Goal: Complete application form

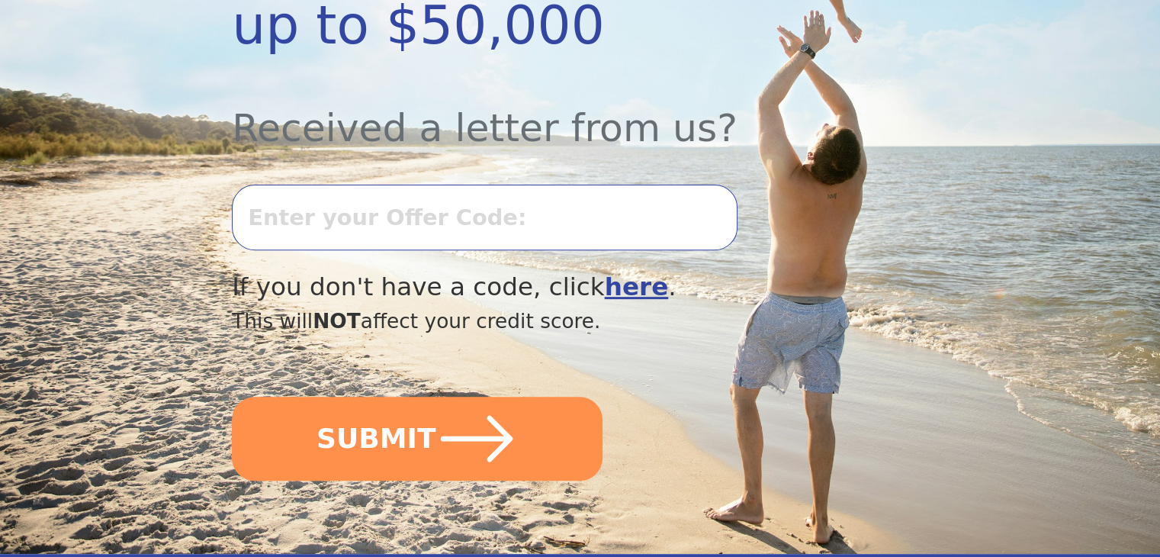
scroll to position [545, 0]
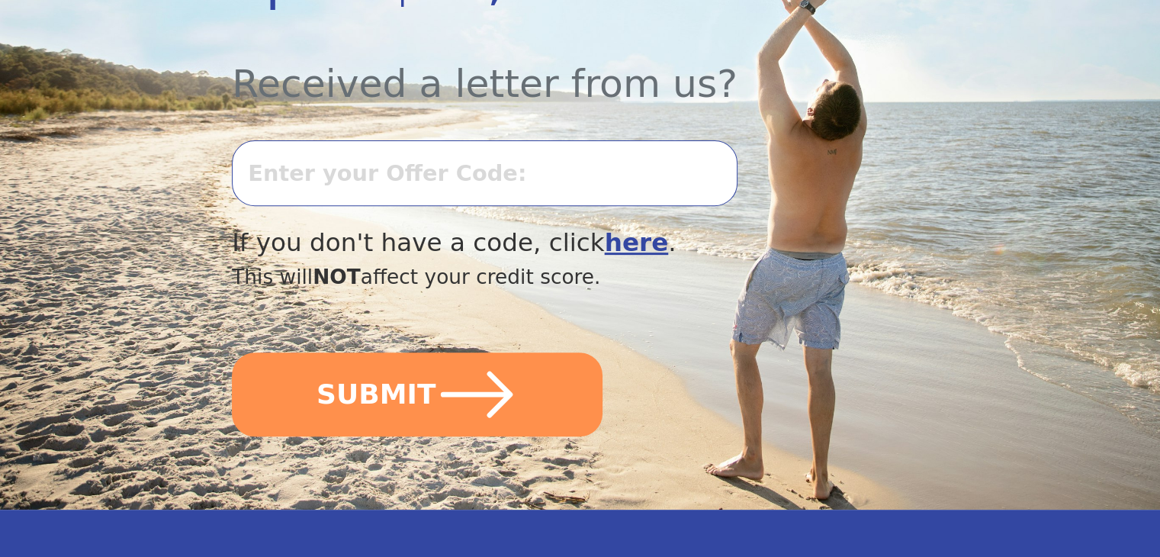
click at [266, 140] on input "text" at bounding box center [484, 173] width 505 height 66
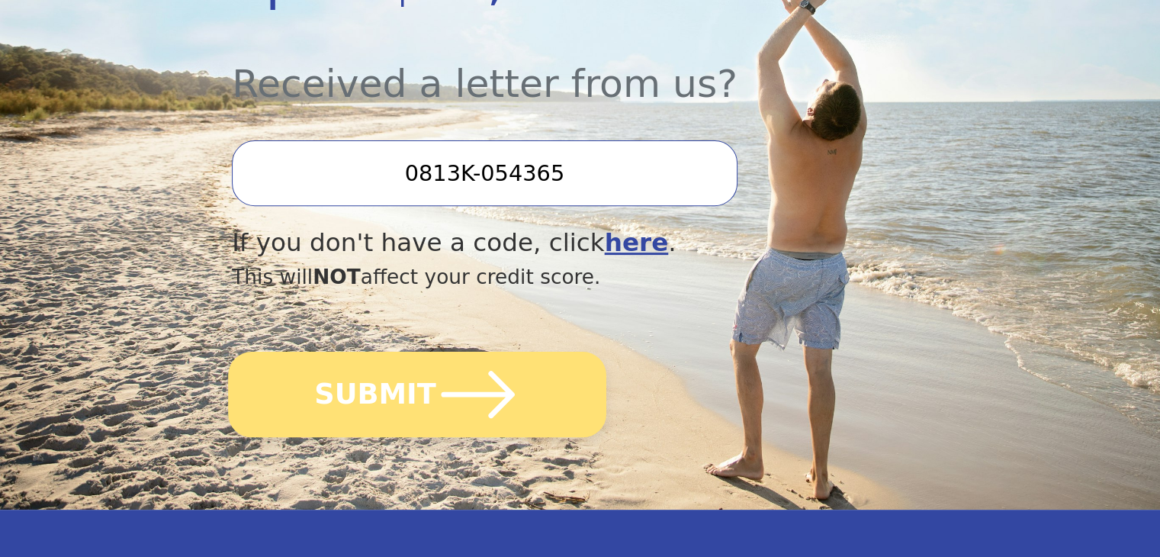
type input "0813K-054365"
click at [371, 352] on button "SUBMIT" at bounding box center [417, 394] width 378 height 85
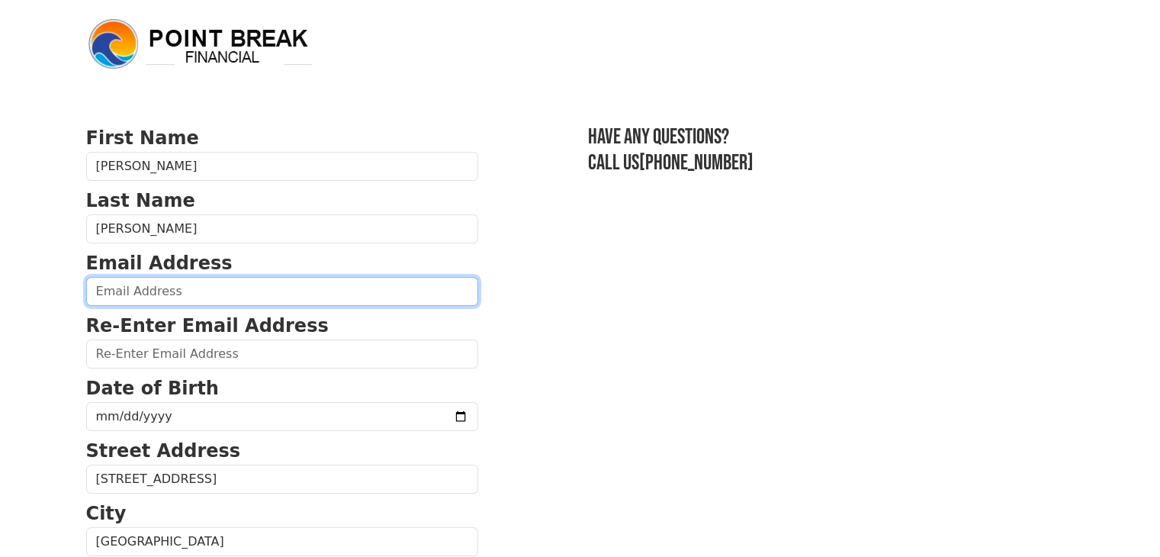
click at [191, 295] on input "email" at bounding box center [282, 291] width 392 height 29
type input "hectorvalentin537@yahoo.com"
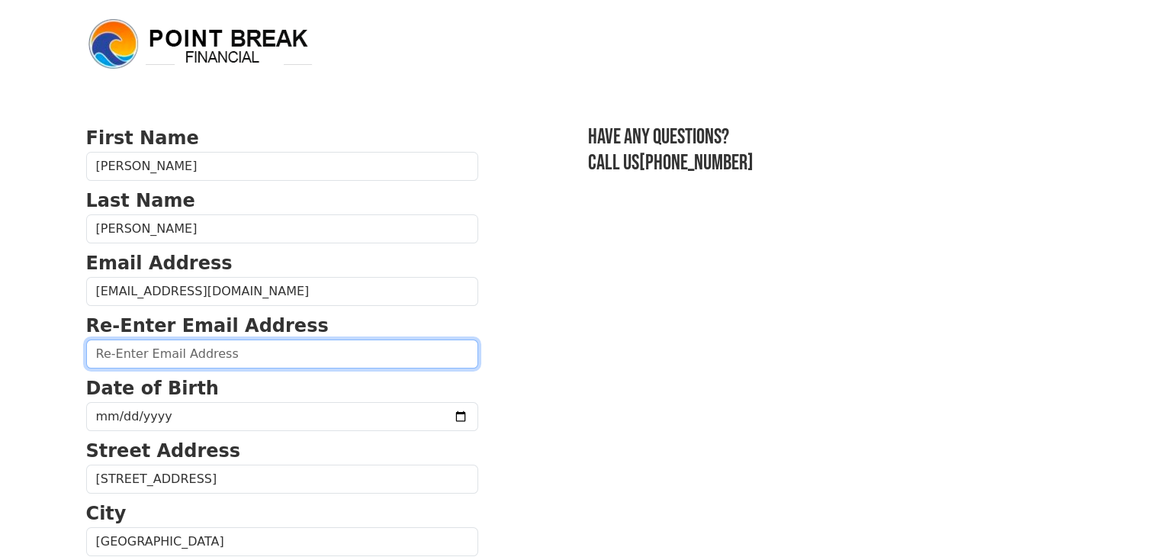
click at [176, 346] on input "email" at bounding box center [282, 353] width 392 height 29
type input "hectorvalentin537@yahoo.com"
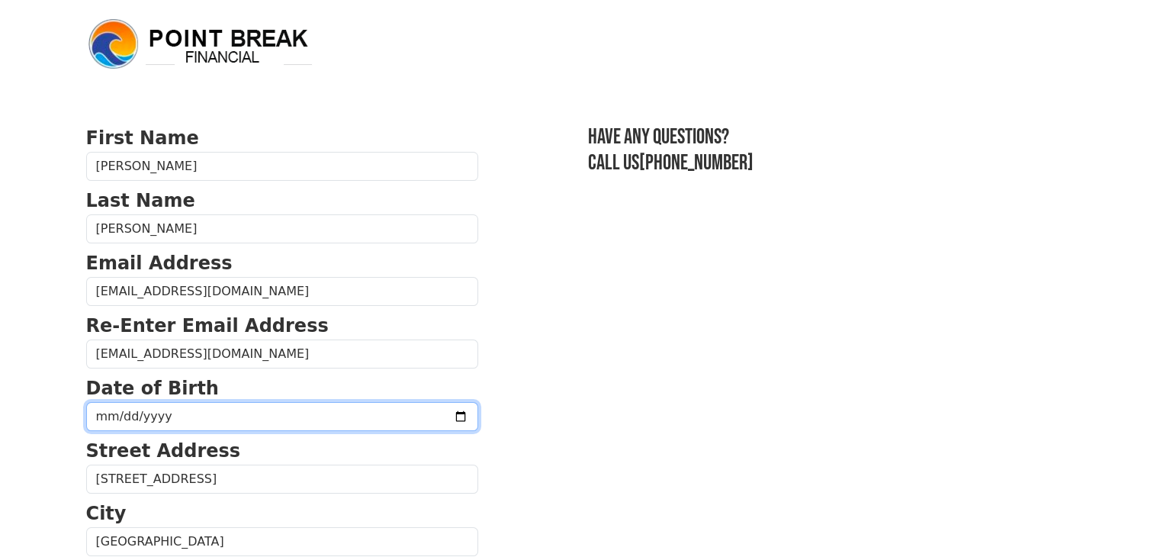
click at [119, 416] on input "date" at bounding box center [282, 416] width 392 height 29
type input "1969-05-18"
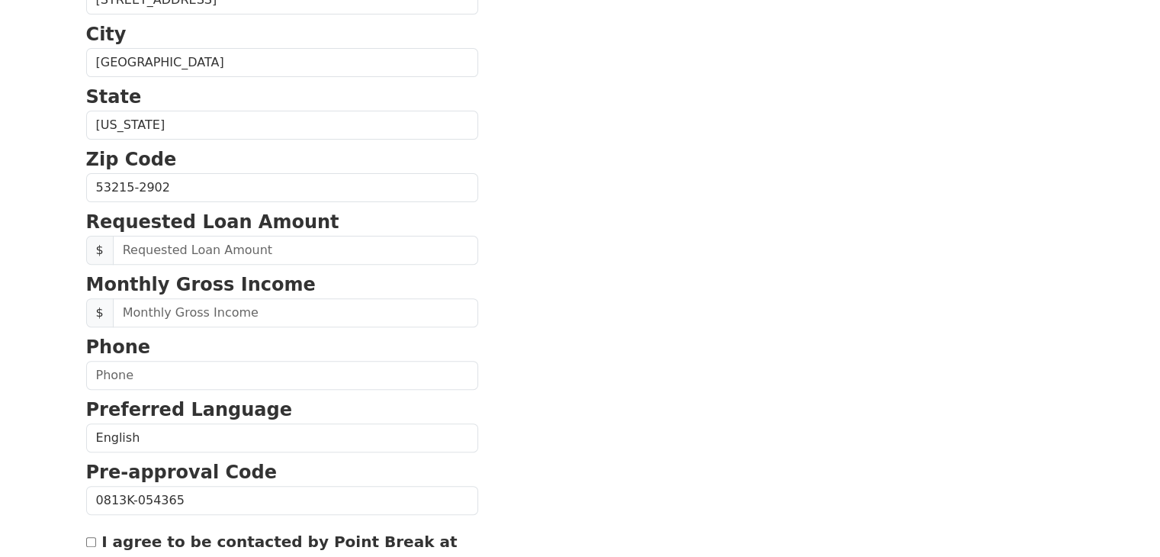
scroll to position [484, 0]
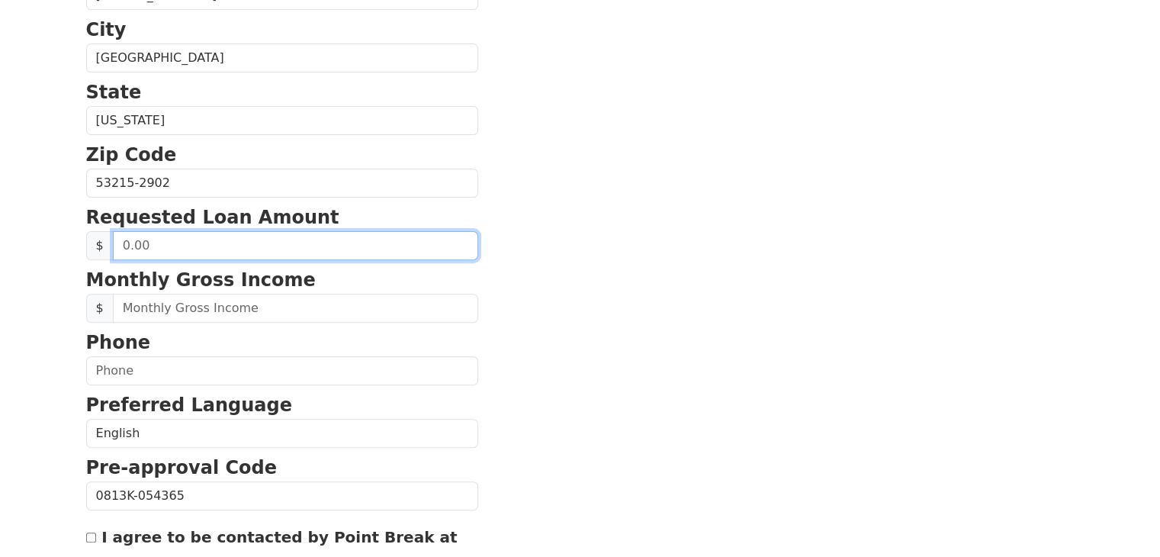
click at [171, 245] on input "text" at bounding box center [295, 245] width 365 height 29
click at [161, 245] on input "30.00" at bounding box center [295, 245] width 365 height 29
type input "30,000.00"
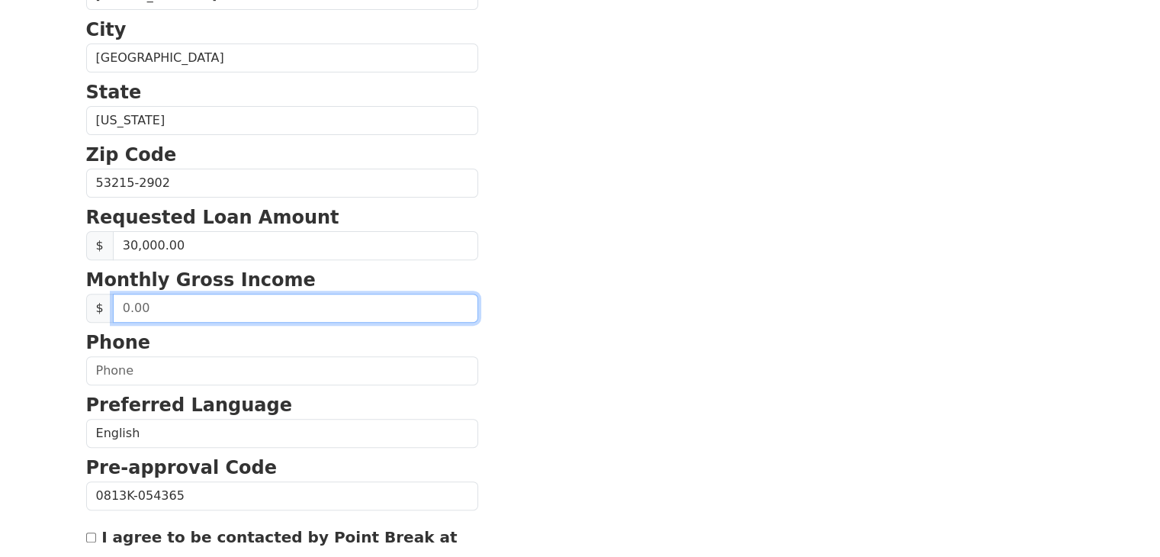
click at [162, 306] on input "text" at bounding box center [295, 308] width 365 height 29
type input "4,000.00"
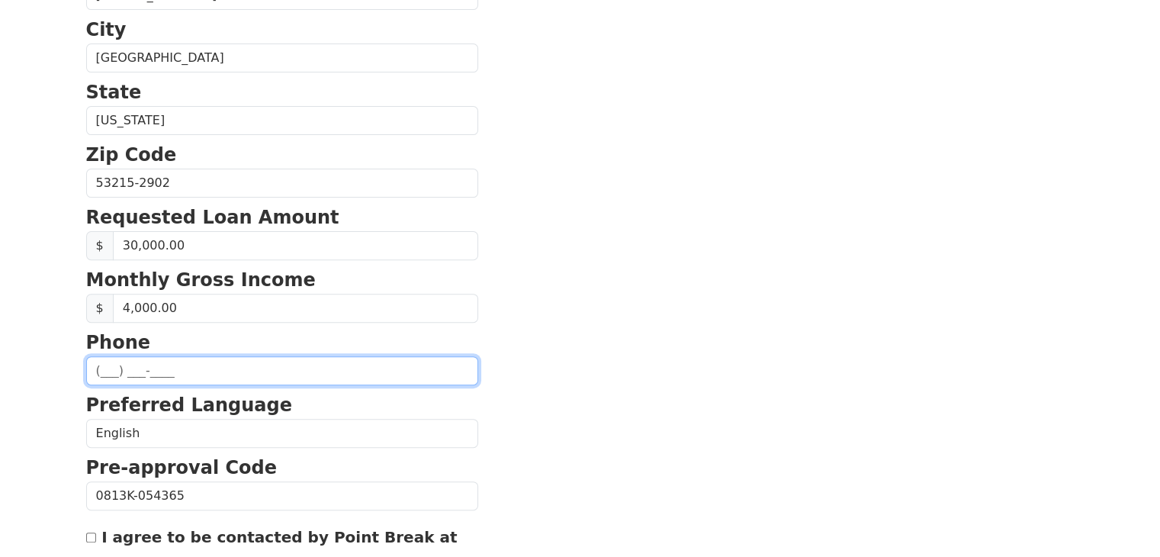
click at [145, 375] on input "text" at bounding box center [282, 370] width 392 height 29
type input "(414) ___-____"
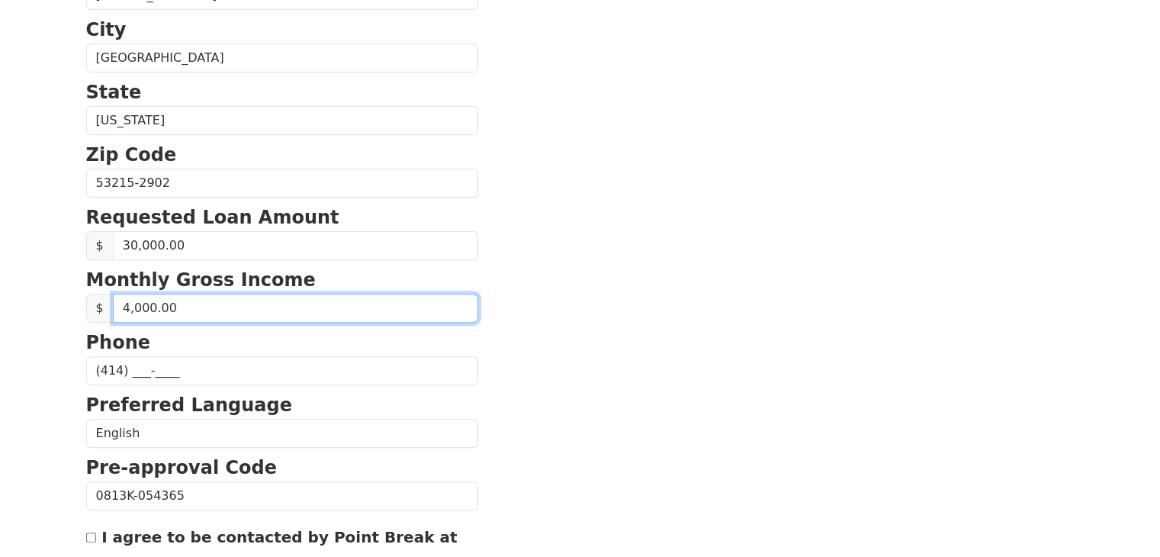
click at [170, 306] on input "4,000.00" at bounding box center [295, 308] width 365 height 29
type input "3,360.00"
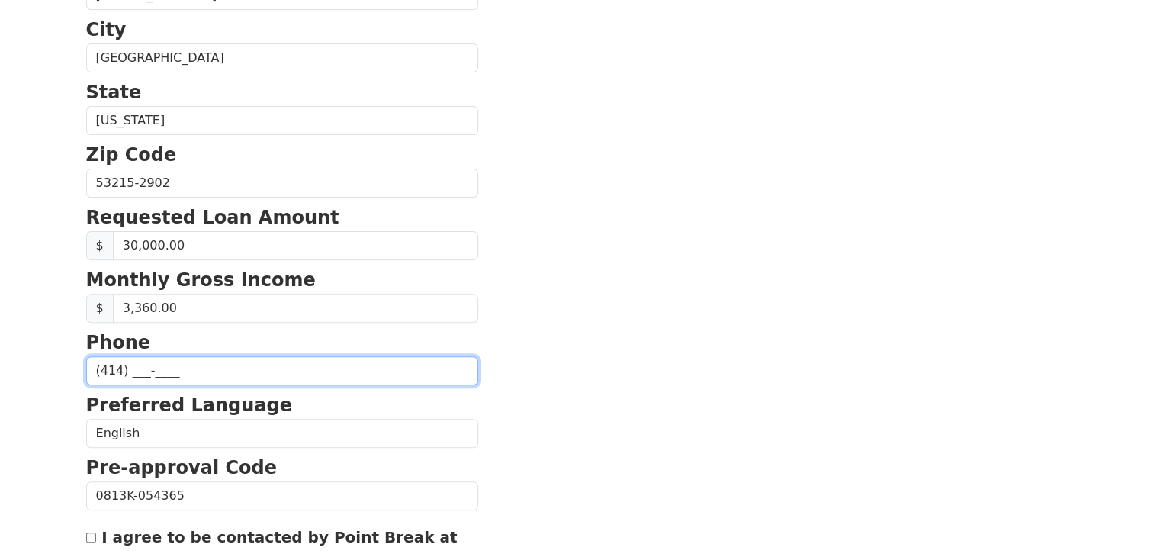
click at [137, 368] on input "(414) ___-____" at bounding box center [282, 370] width 392 height 29
type input "(414) 309-7714"
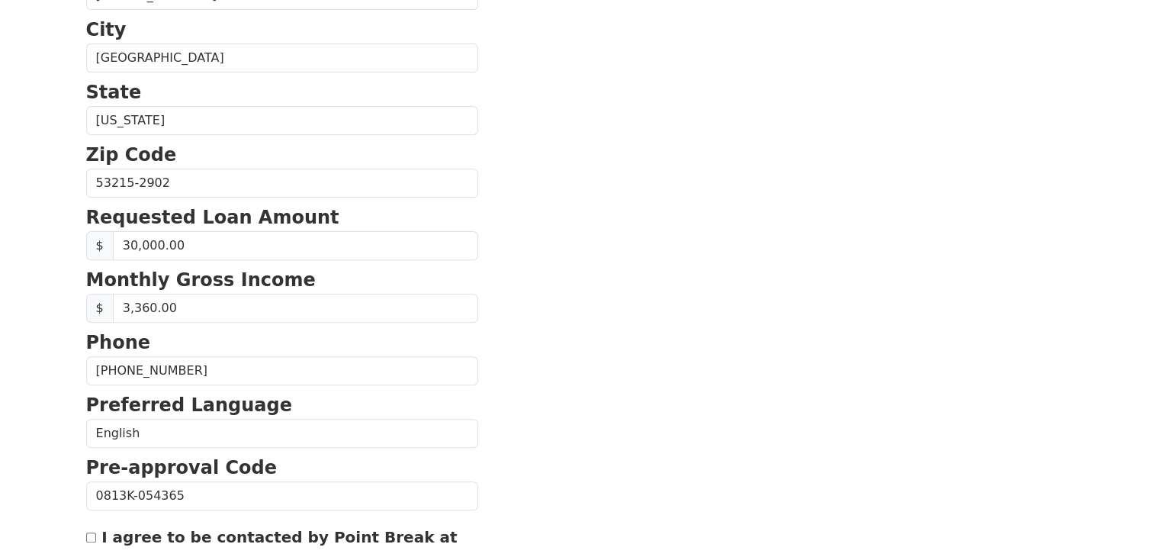
click at [86, 532] on input "I agree to be contacted by Point Break at the email address and phone number I …" at bounding box center [91, 537] width 10 height 10
checkbox input "true"
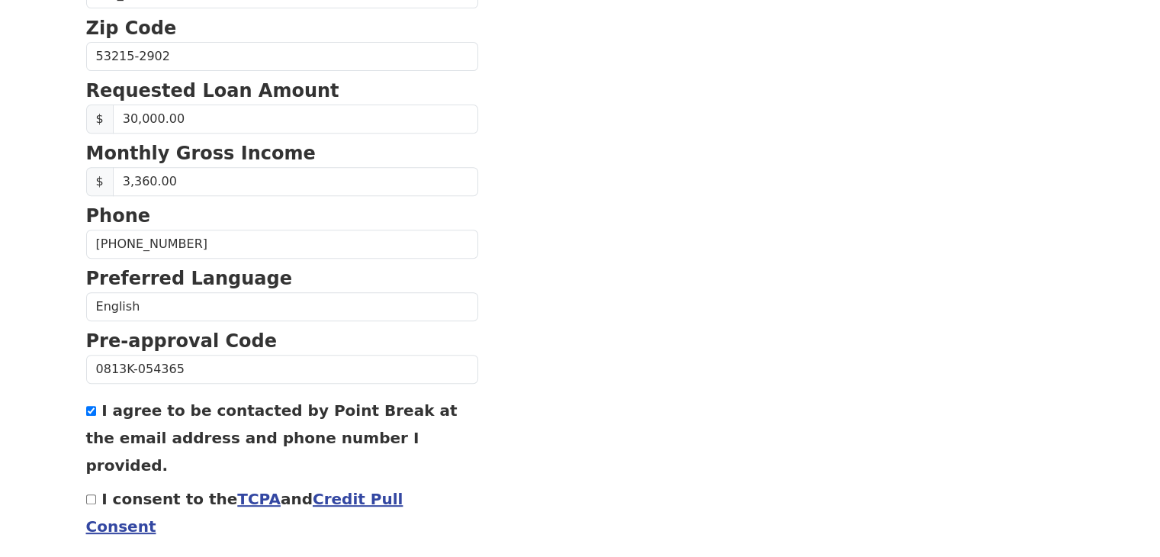
scroll to position [653, 0]
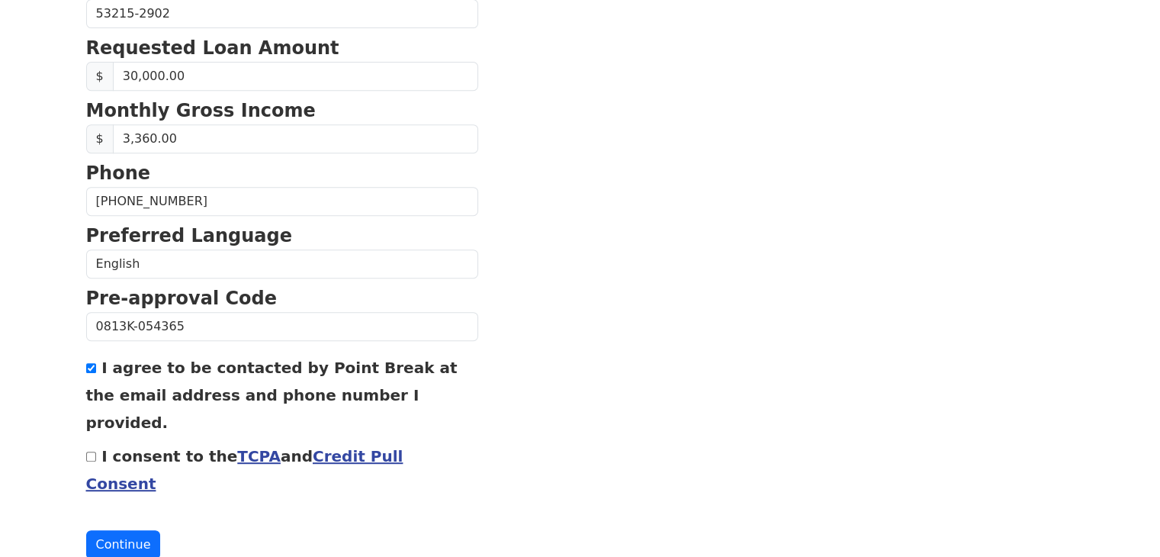
click at [91, 452] on input "I consent to the TCPA and Credit Pull Consent" at bounding box center [91, 457] width 10 height 10
checkbox input "true"
click at [119, 530] on button "Continue" at bounding box center [123, 544] width 75 height 29
